Goal: Find specific page/section: Find specific page/section

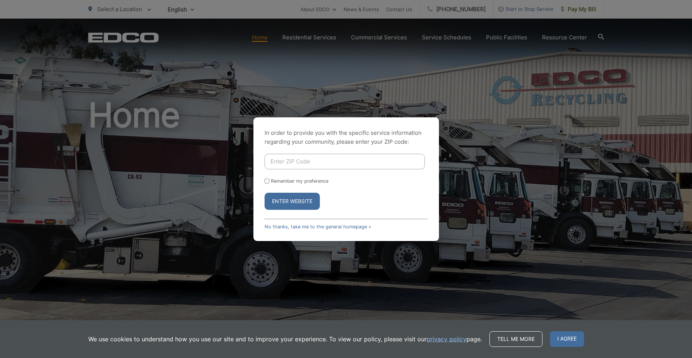
click at [308, 200] on button "Enter Website" at bounding box center [292, 201] width 55 height 17
drag, startPoint x: 292, startPoint y: 199, endPoint x: 296, endPoint y: 197, distance: 4.3
click at [296, 197] on button "Enter Website" at bounding box center [292, 201] width 55 height 17
click at [301, 163] on input "Enter ZIP Code" at bounding box center [345, 162] width 160 height 16
type input "90712-2114"
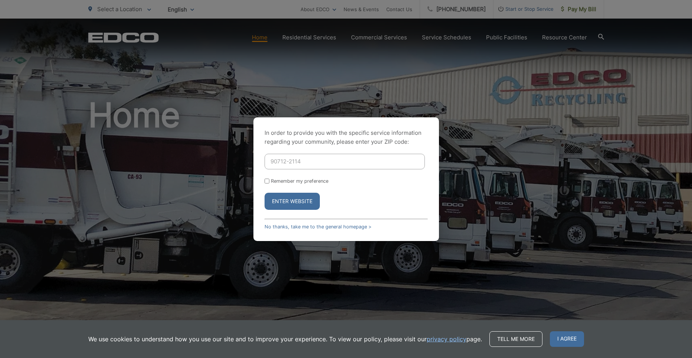
click at [289, 197] on button "Enter Website" at bounding box center [292, 201] width 55 height 17
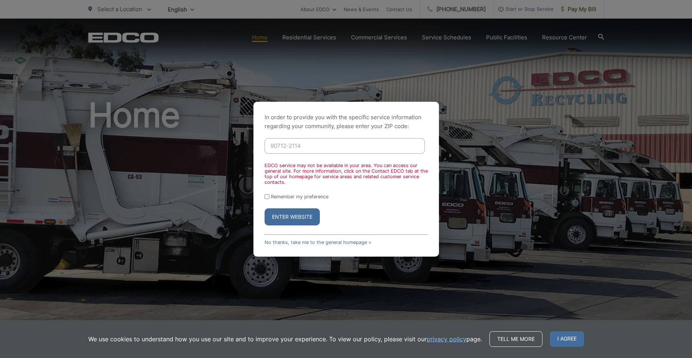
click at [294, 210] on button "Enter Website" at bounding box center [292, 216] width 55 height 17
click at [296, 212] on button "Enter Website" at bounding box center [292, 216] width 55 height 17
click at [271, 222] on button "Enter Website" at bounding box center [292, 216] width 55 height 17
click at [269, 194] on input "Remember my preference" at bounding box center [267, 196] width 5 height 5
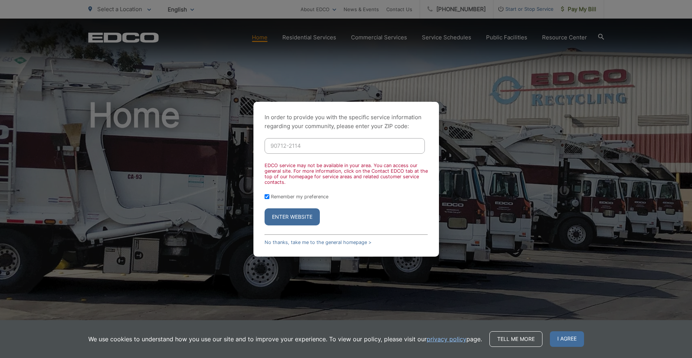
checkbox input "true"
drag, startPoint x: 289, startPoint y: 218, endPoint x: 293, endPoint y: 217, distance: 3.8
click at [293, 217] on button "Enter Website" at bounding box center [292, 216] width 55 height 17
drag, startPoint x: 294, startPoint y: 217, endPoint x: 293, endPoint y: 204, distance: 12.6
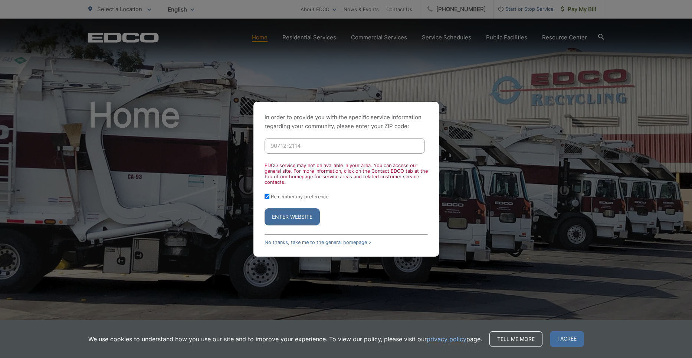
click at [295, 215] on button "Enter Website" at bounding box center [292, 216] width 55 height 17
drag, startPoint x: 292, startPoint y: 203, endPoint x: 293, endPoint y: 208, distance: 5.3
click at [293, 208] on form "90712-2114 EDCO service may not be available in your area. You can access our g…" at bounding box center [346, 181] width 163 height 87
click at [291, 221] on button "Enter Website" at bounding box center [292, 216] width 55 height 17
drag, startPoint x: 283, startPoint y: 214, endPoint x: 288, endPoint y: 219, distance: 6.8
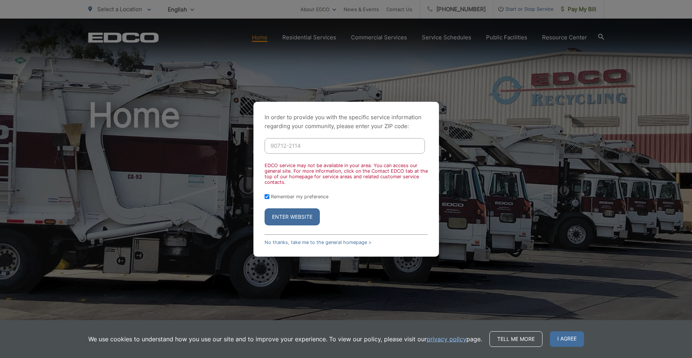
click at [288, 219] on button "Enter Website" at bounding box center [292, 216] width 55 height 17
click at [569, 332] on span "I agree" at bounding box center [567, 339] width 34 height 16
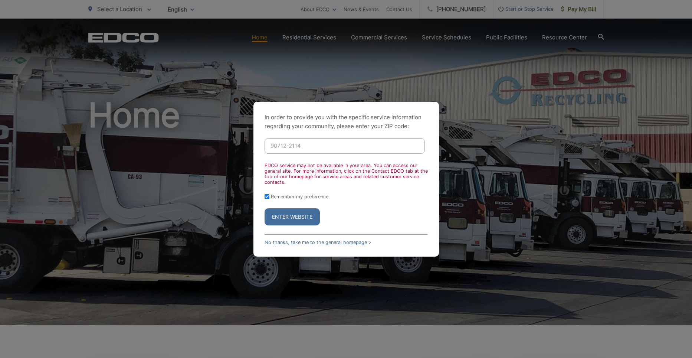
click at [291, 215] on button "Enter Website" at bounding box center [292, 216] width 55 height 17
click at [258, 39] on div "In order to provide you with the specific service information regarding your co…" at bounding box center [346, 179] width 692 height 358
drag, startPoint x: 262, startPoint y: 39, endPoint x: 267, endPoint y: 40, distance: 5.7
click at [267, 40] on div "In order to provide you with the specific service information regarding your co…" at bounding box center [346, 179] width 692 height 358
click at [554, 36] on div "In order to provide you with the specific service information regarding your co…" at bounding box center [346, 179] width 692 height 358
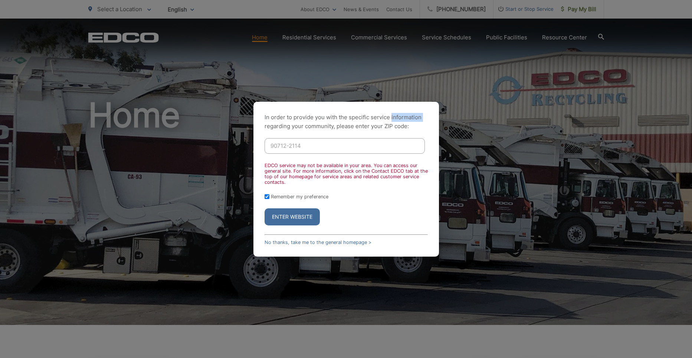
click at [554, 36] on div "In order to provide you with the specific service information regarding your co…" at bounding box center [346, 179] width 692 height 358
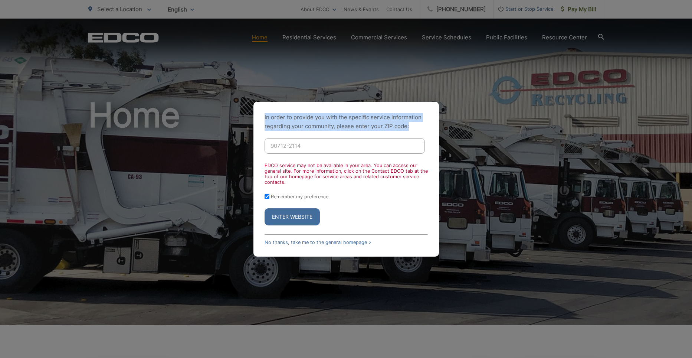
click at [558, 37] on div "In order to provide you with the specific service information regarding your co…" at bounding box center [346, 179] width 692 height 358
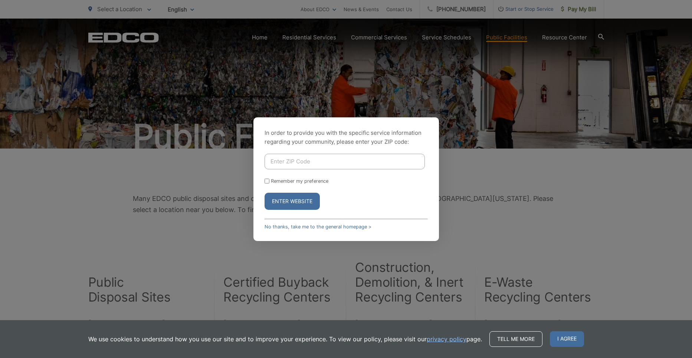
click at [292, 200] on button "Enter Website" at bounding box center [292, 201] width 55 height 17
click at [293, 199] on button "Enter Website" at bounding box center [292, 201] width 55 height 17
click at [580, 335] on span "I agree" at bounding box center [567, 339] width 34 height 16
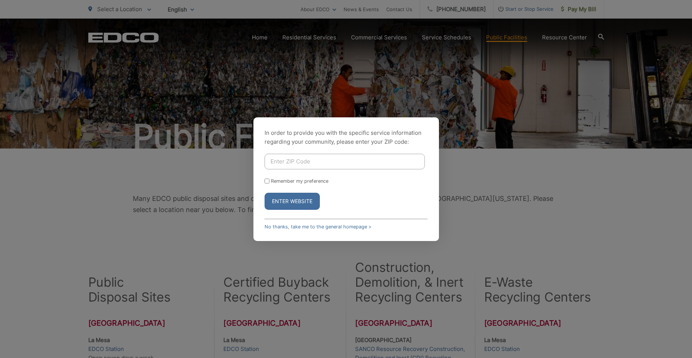
click at [294, 161] on input "Enter ZIP Code" at bounding box center [345, 162] width 160 height 16
type input "90712-2114"
drag, startPoint x: 298, startPoint y: 199, endPoint x: 301, endPoint y: 201, distance: 4.0
click at [304, 203] on button "Enter Website" at bounding box center [292, 201] width 55 height 17
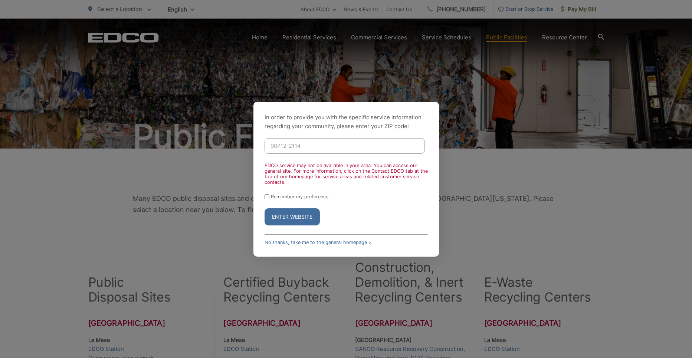
click at [418, 11] on div "In order to provide you with the specific service information regarding your co…" at bounding box center [346, 179] width 692 height 358
click at [416, 1] on div "In order to provide you with the specific service information regarding your co…" at bounding box center [346, 179] width 692 height 358
